Goal: Information Seeking & Learning: Learn about a topic

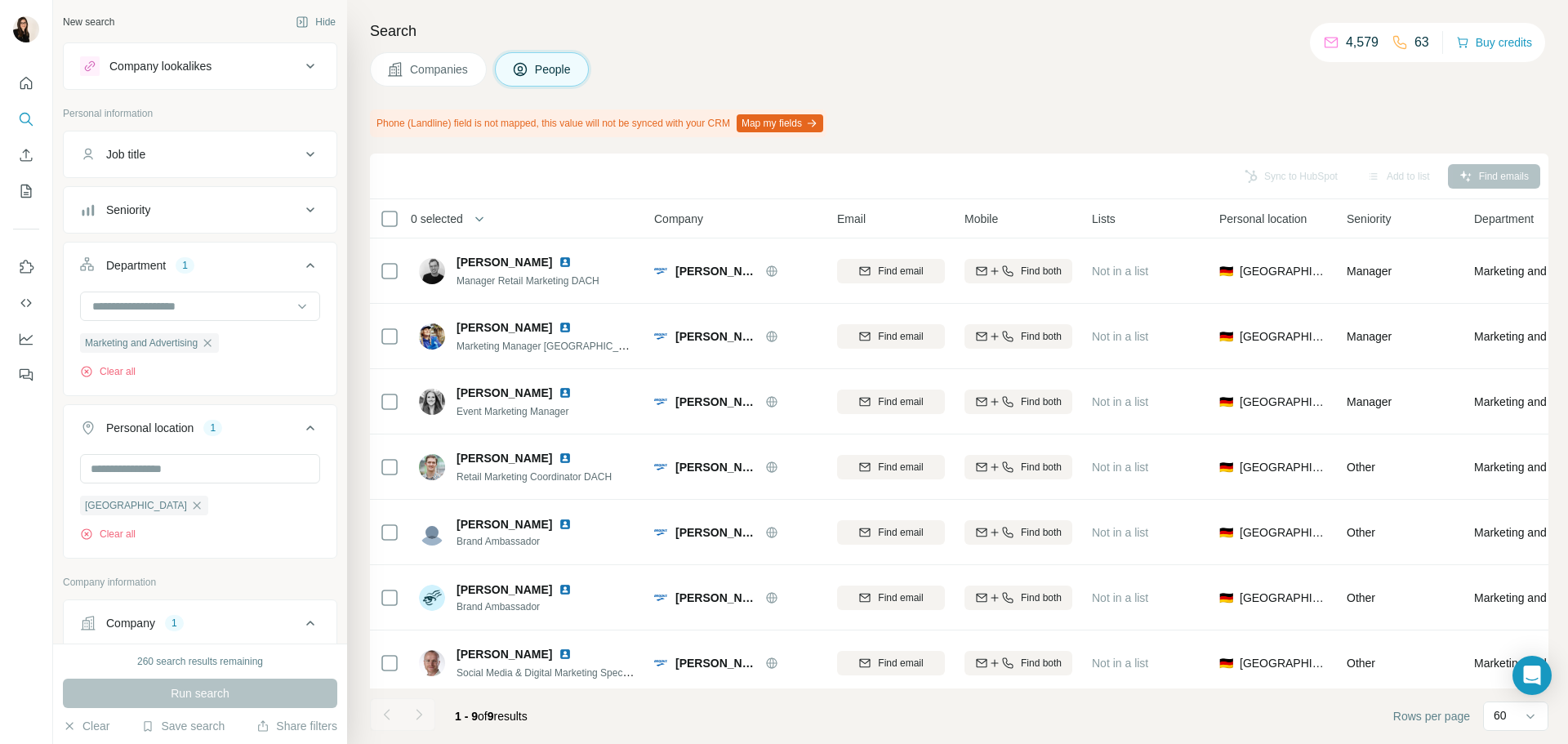
scroll to position [163, 0]
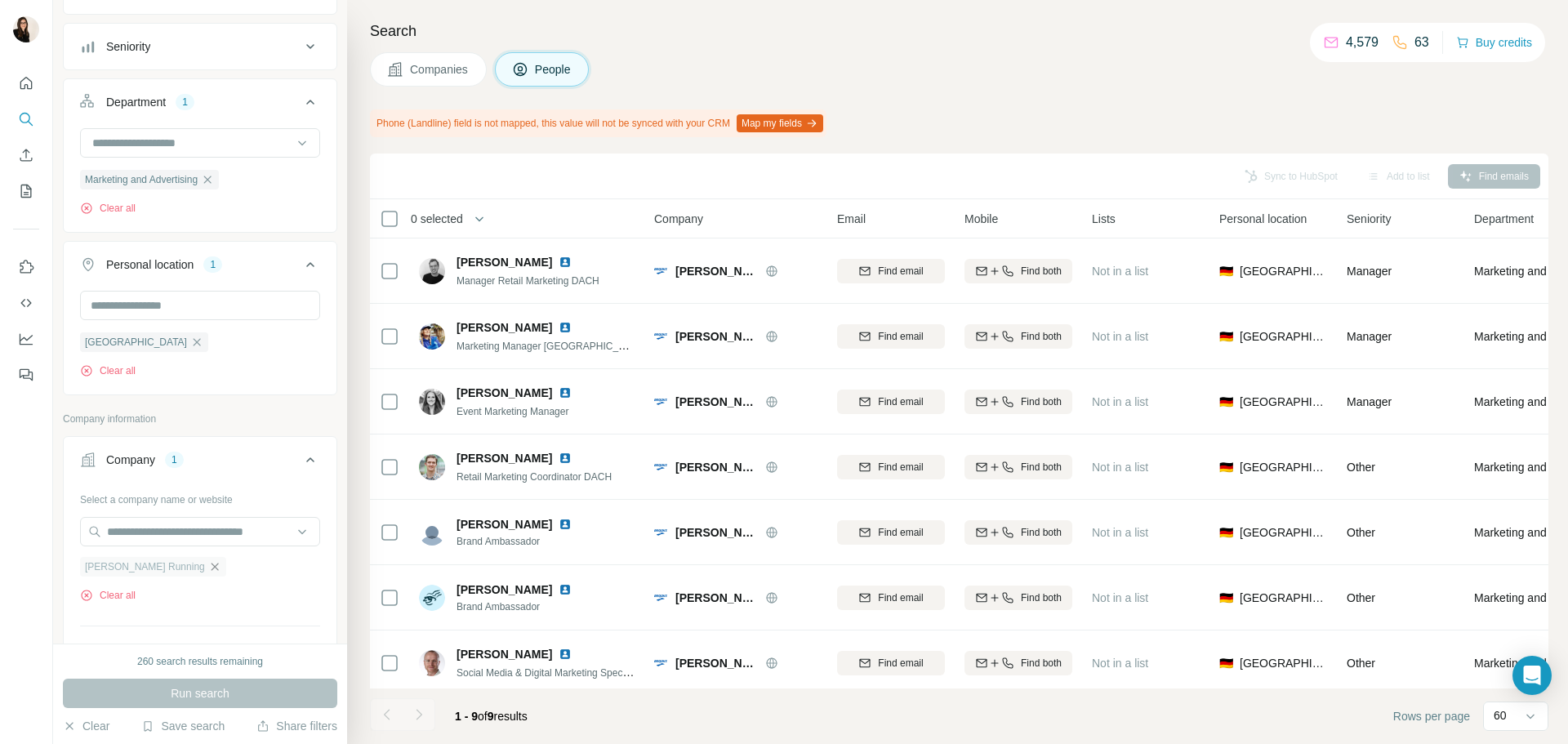
click at [208, 570] on icon "button" at bounding box center [214, 566] width 13 height 13
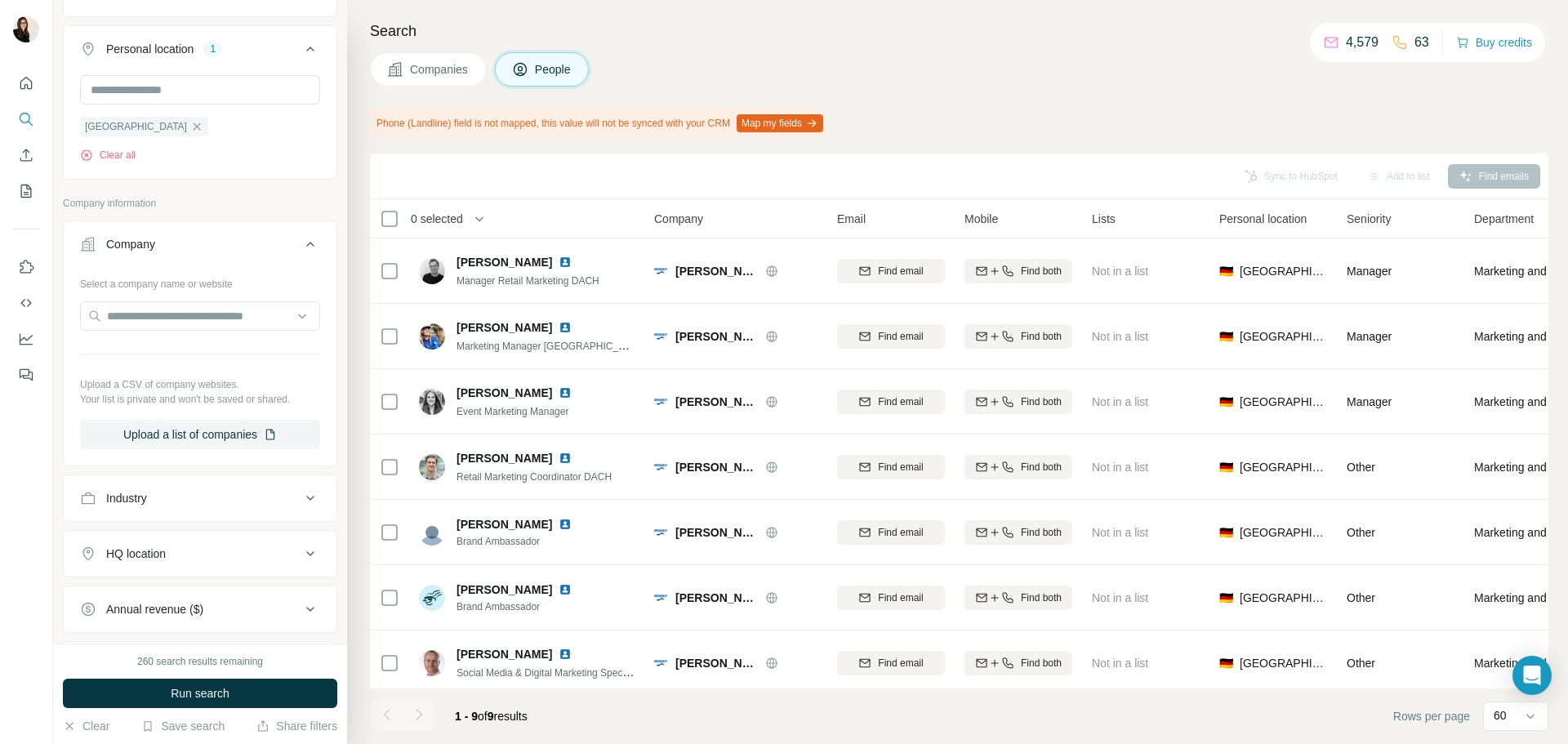
scroll to position [408, 0]
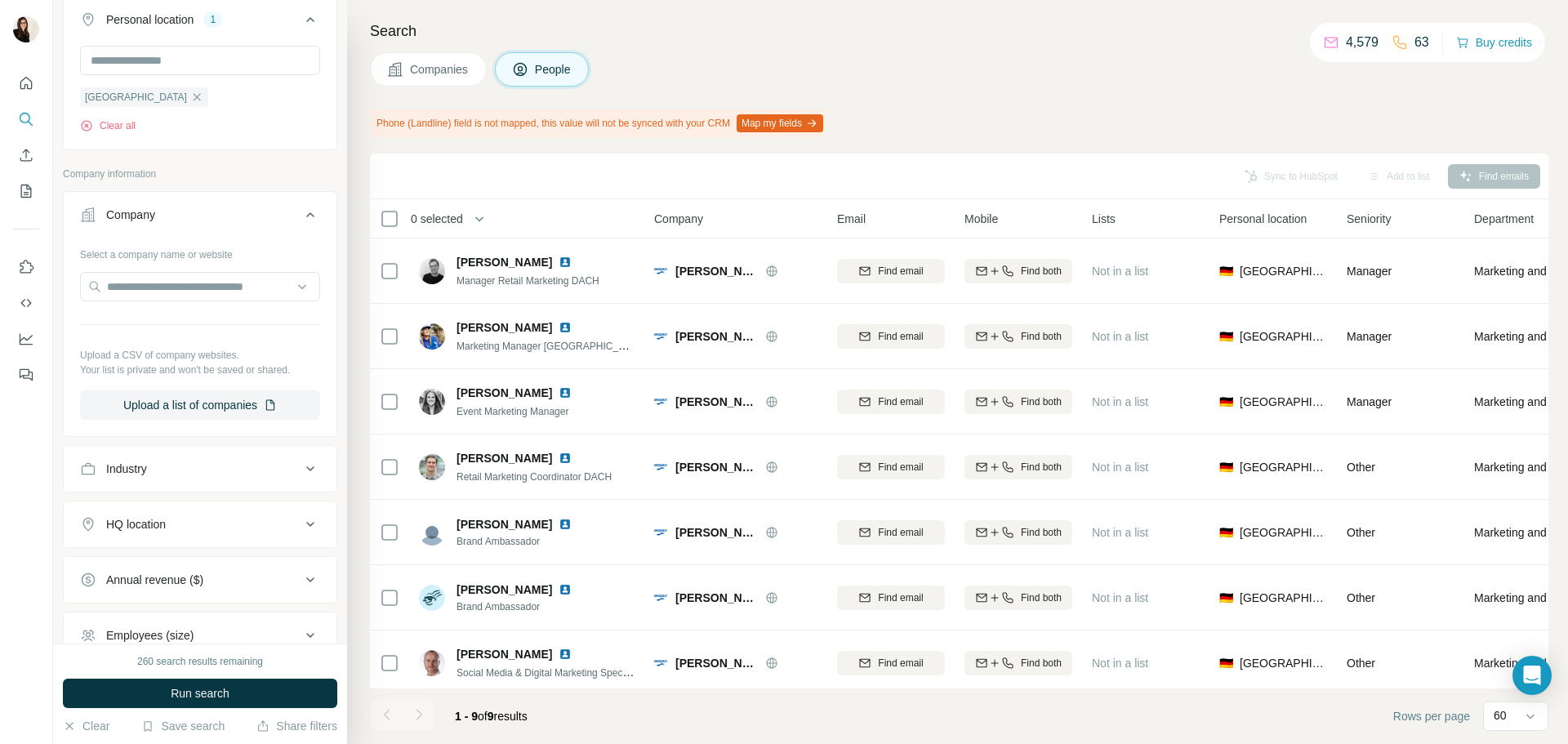
click at [181, 477] on div "Industry" at bounding box center [190, 468] width 220 height 16
click at [162, 503] on input at bounding box center [191, 509] width 201 height 18
click at [156, 512] on input at bounding box center [191, 509] width 201 height 18
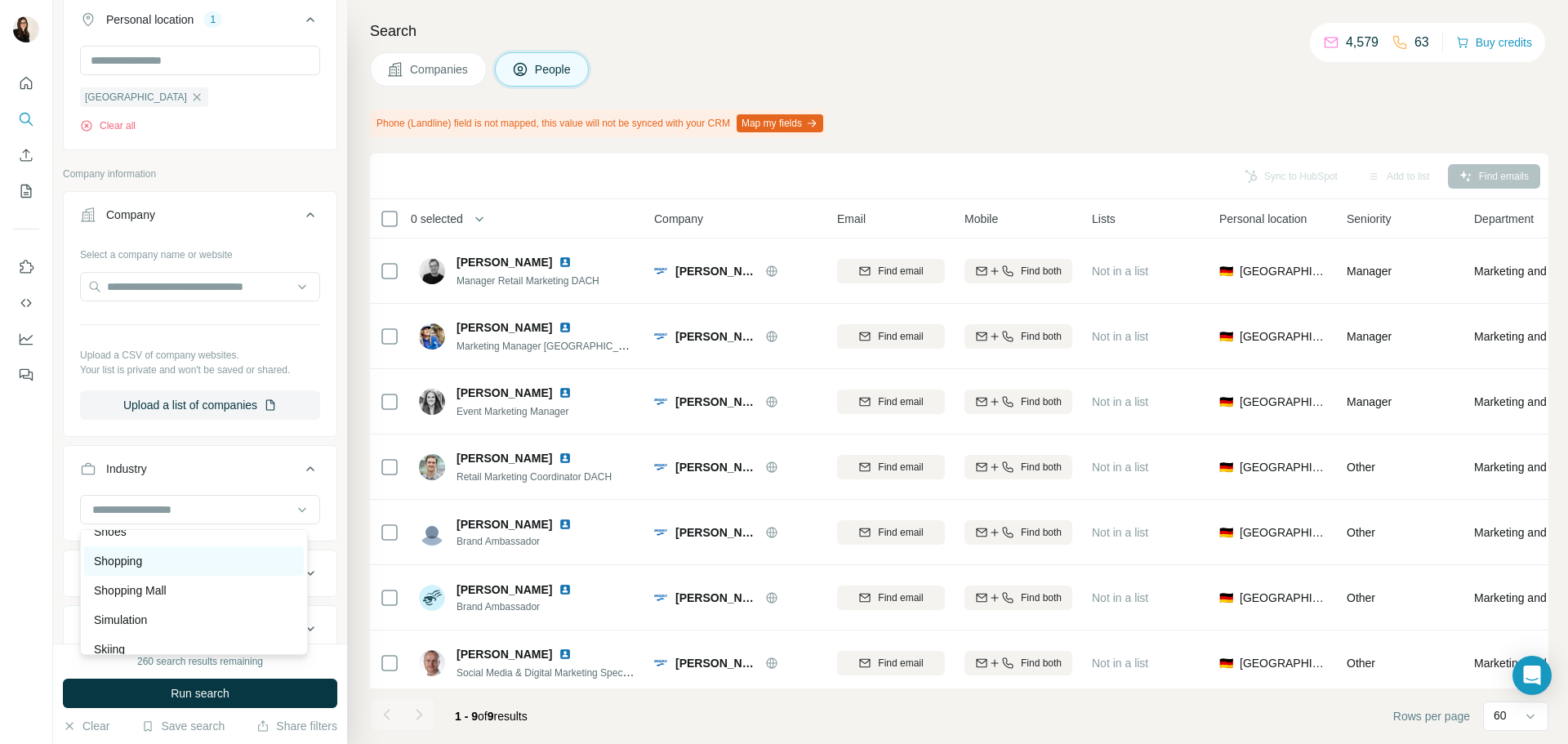
click at [156, 569] on div "Shopping" at bounding box center [194, 561] width 200 height 16
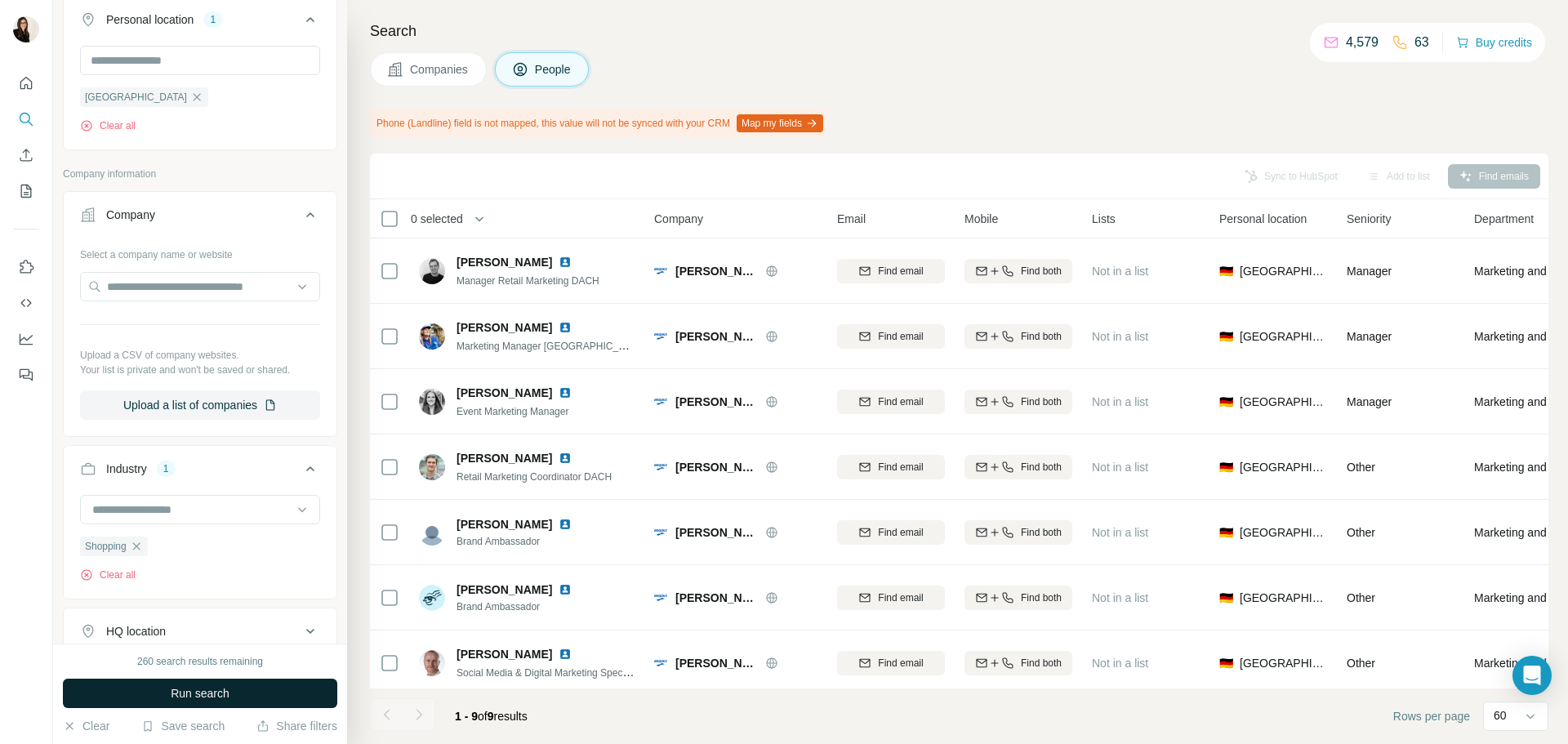
click at [196, 694] on span "Run search" at bounding box center [200, 693] width 59 height 16
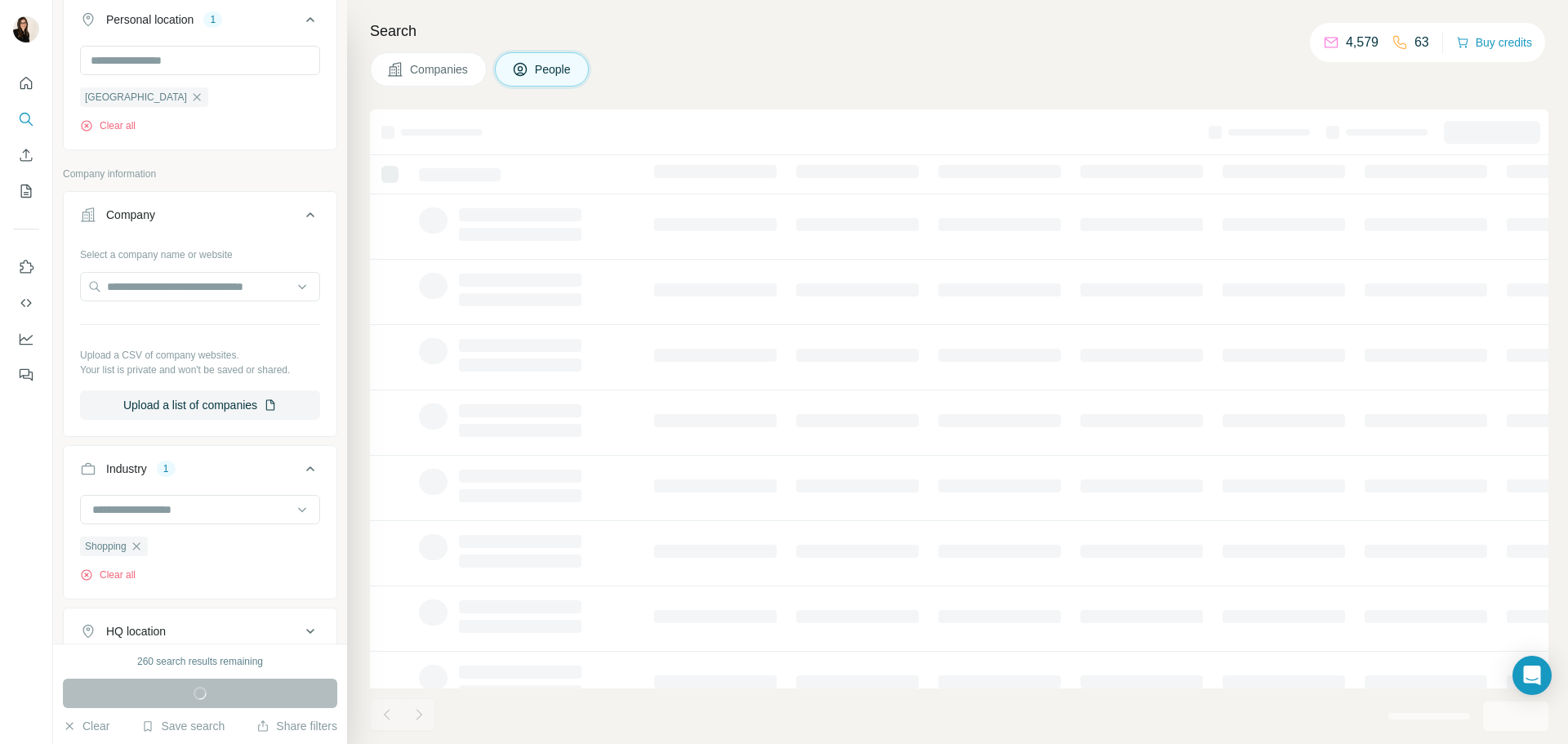
click at [662, 44] on div "Search Companies People" at bounding box center [958, 372] width 1221 height 744
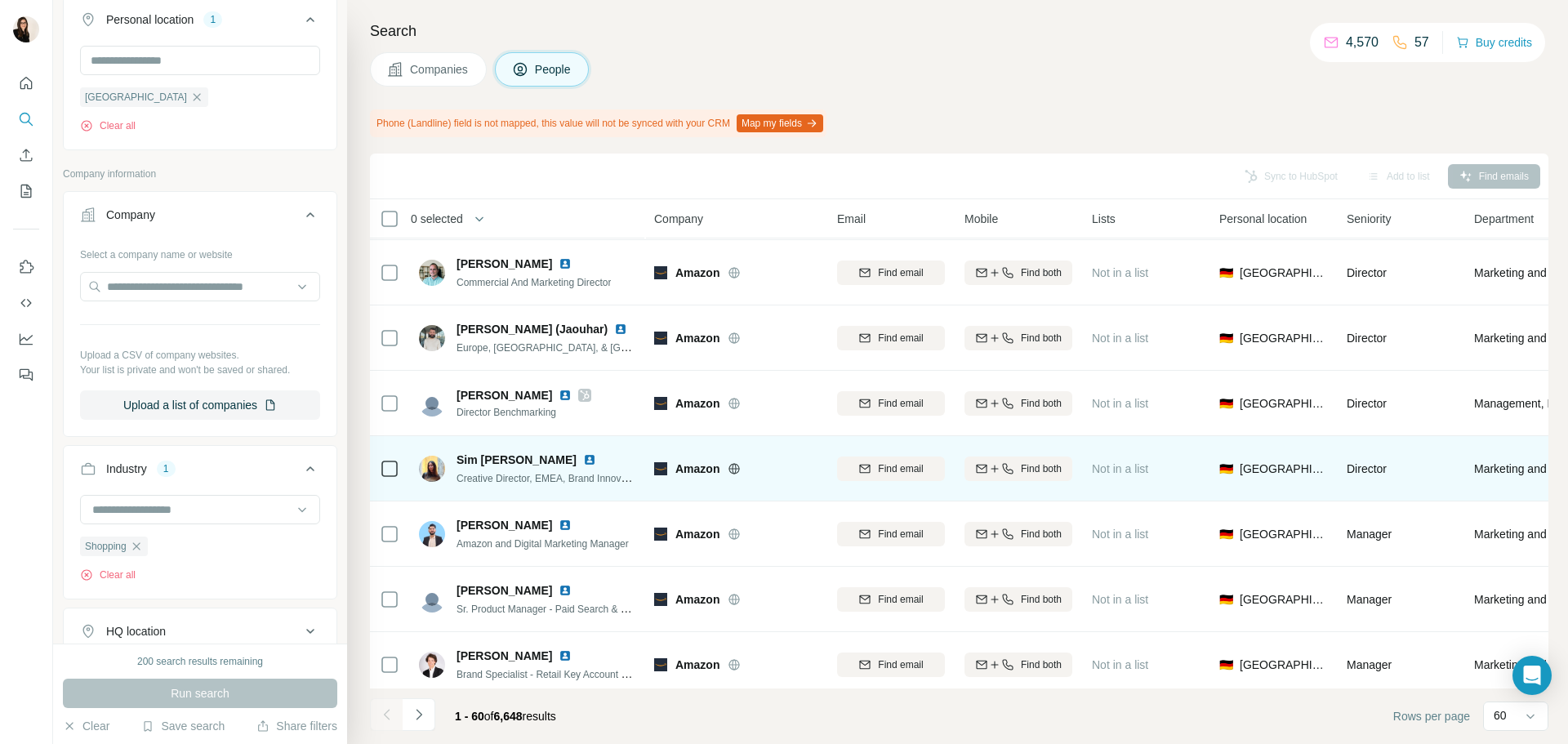
scroll to position [3477, 0]
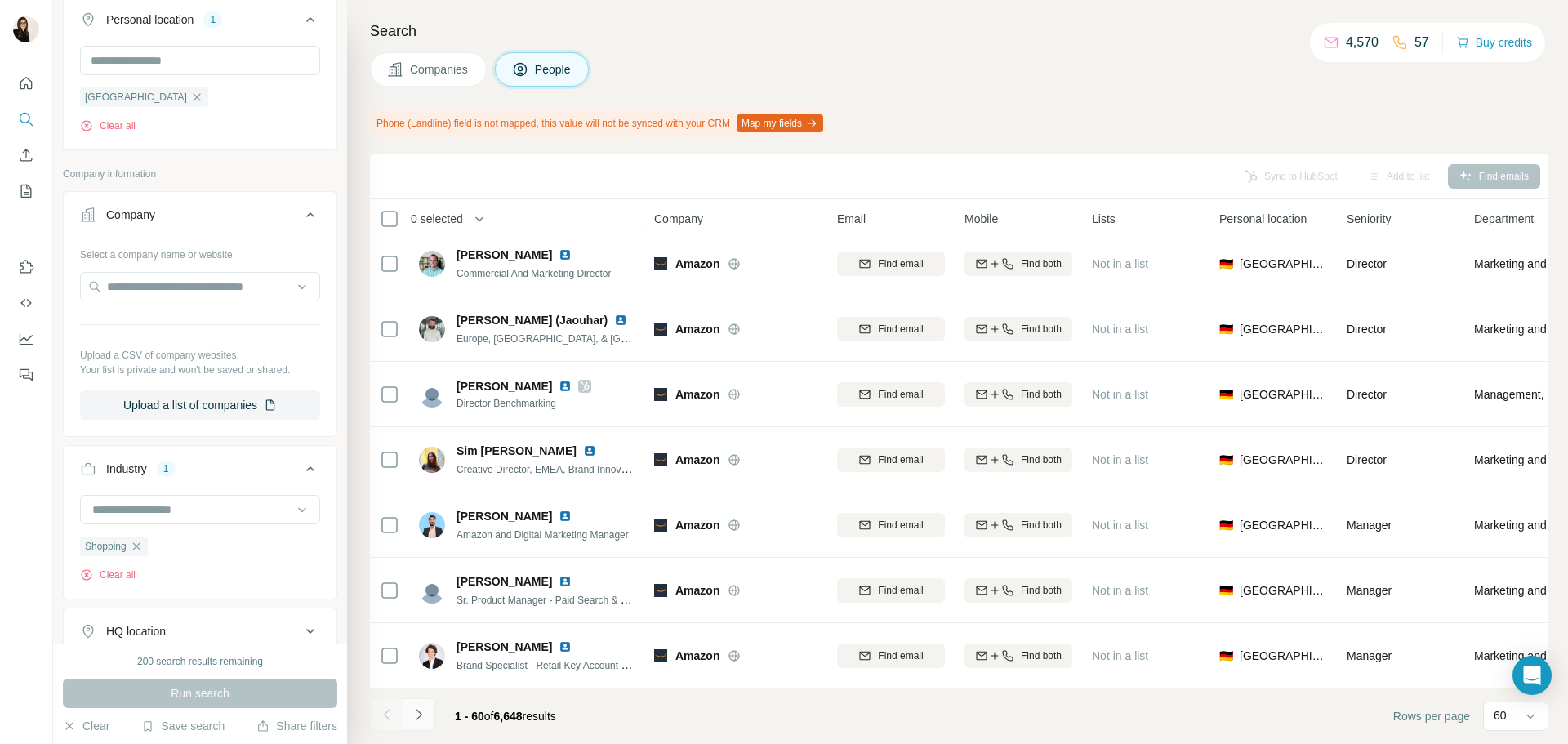
click at [408, 718] on button "Navigate to next page" at bounding box center [419, 715] width 33 height 33
